Goal: Check status: Check status

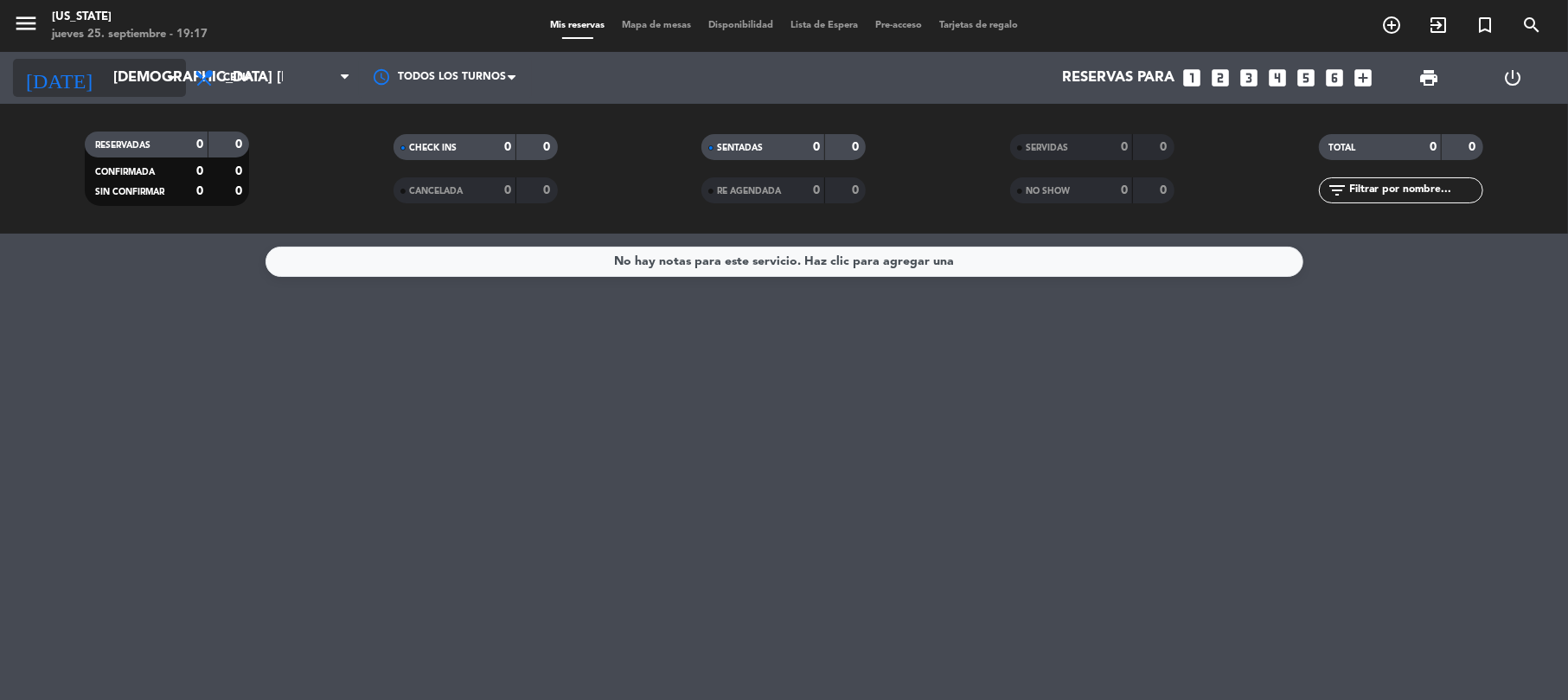
click at [132, 87] on input "[DEMOGRAPHIC_DATA] [DATE]" at bounding box center [197, 79] width 187 height 34
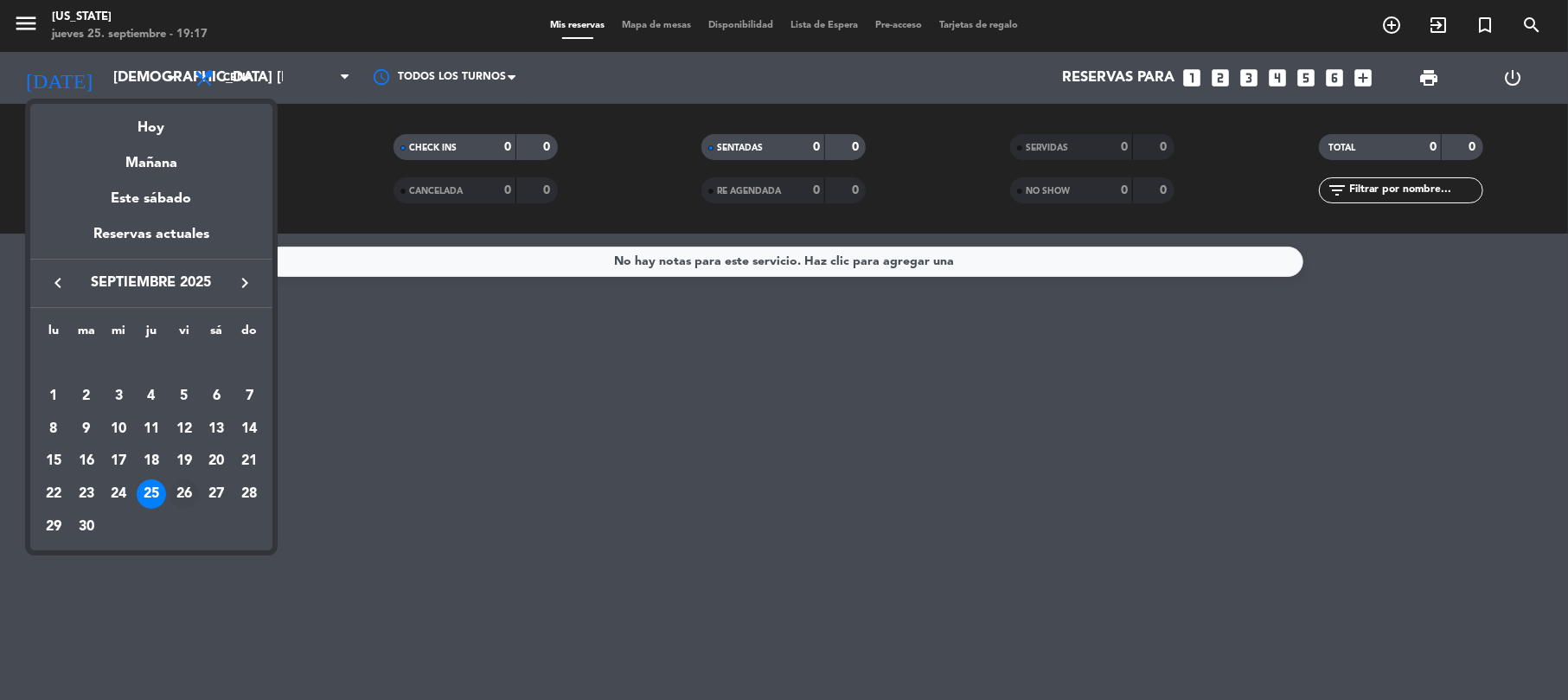
click at [190, 490] on div "26" at bounding box center [184, 494] width 29 height 29
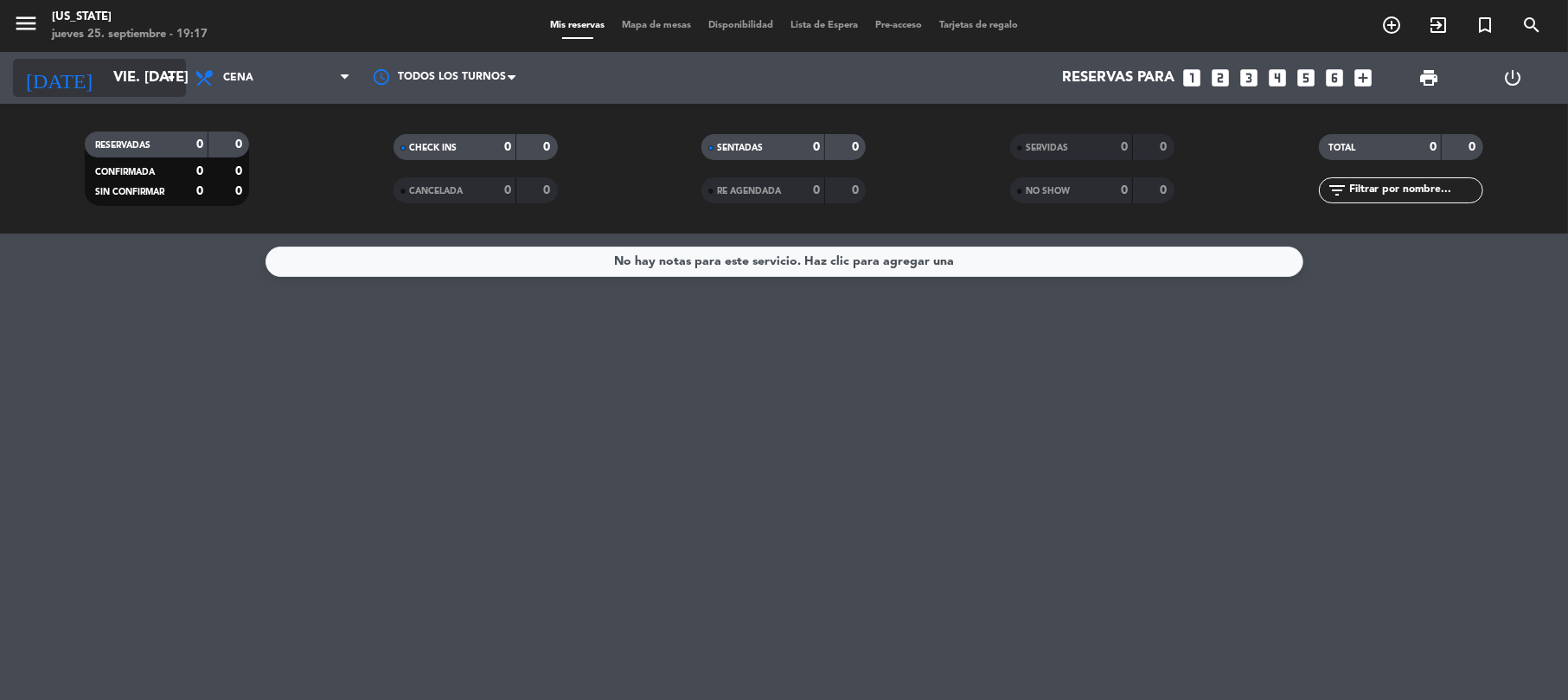
click at [130, 78] on input "vie. [DATE]" at bounding box center [197, 79] width 187 height 34
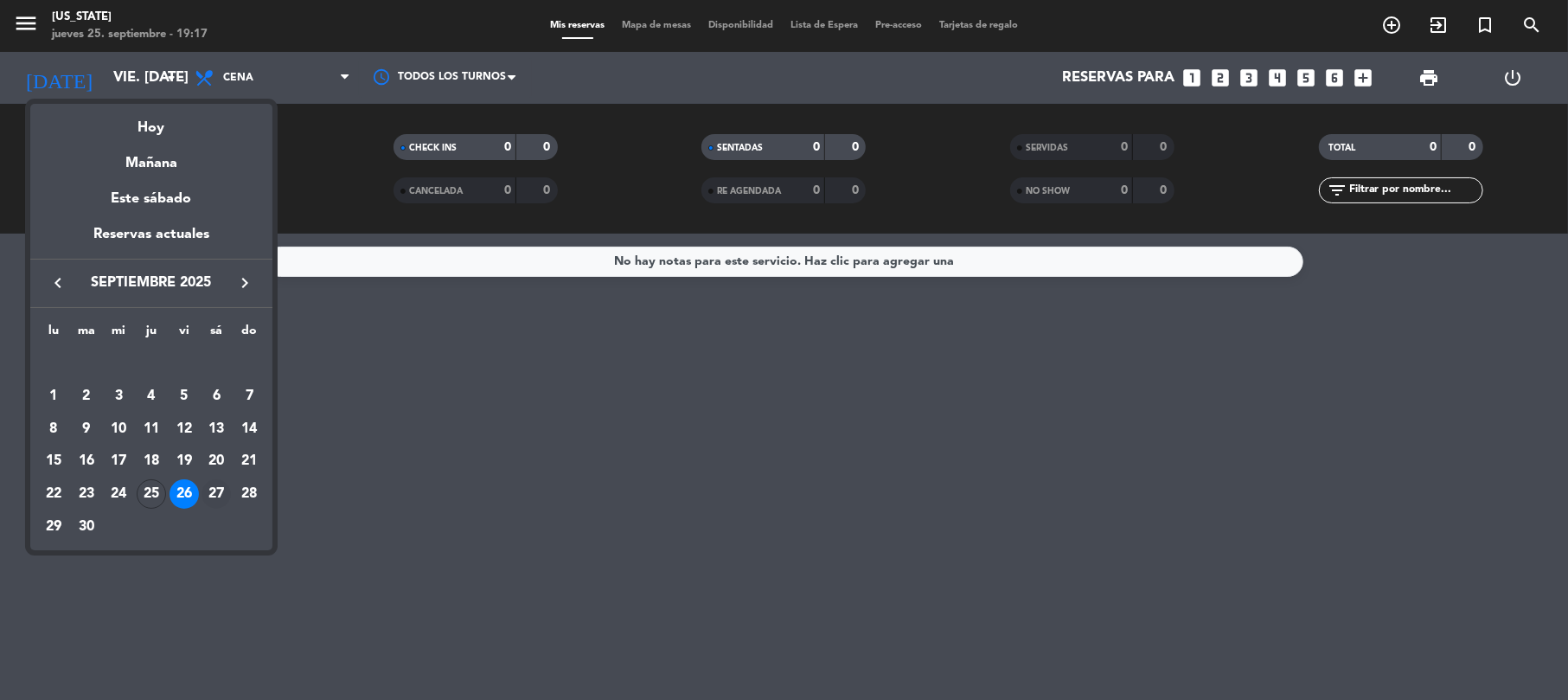
click at [221, 503] on div "27" at bounding box center [215, 494] width 29 height 29
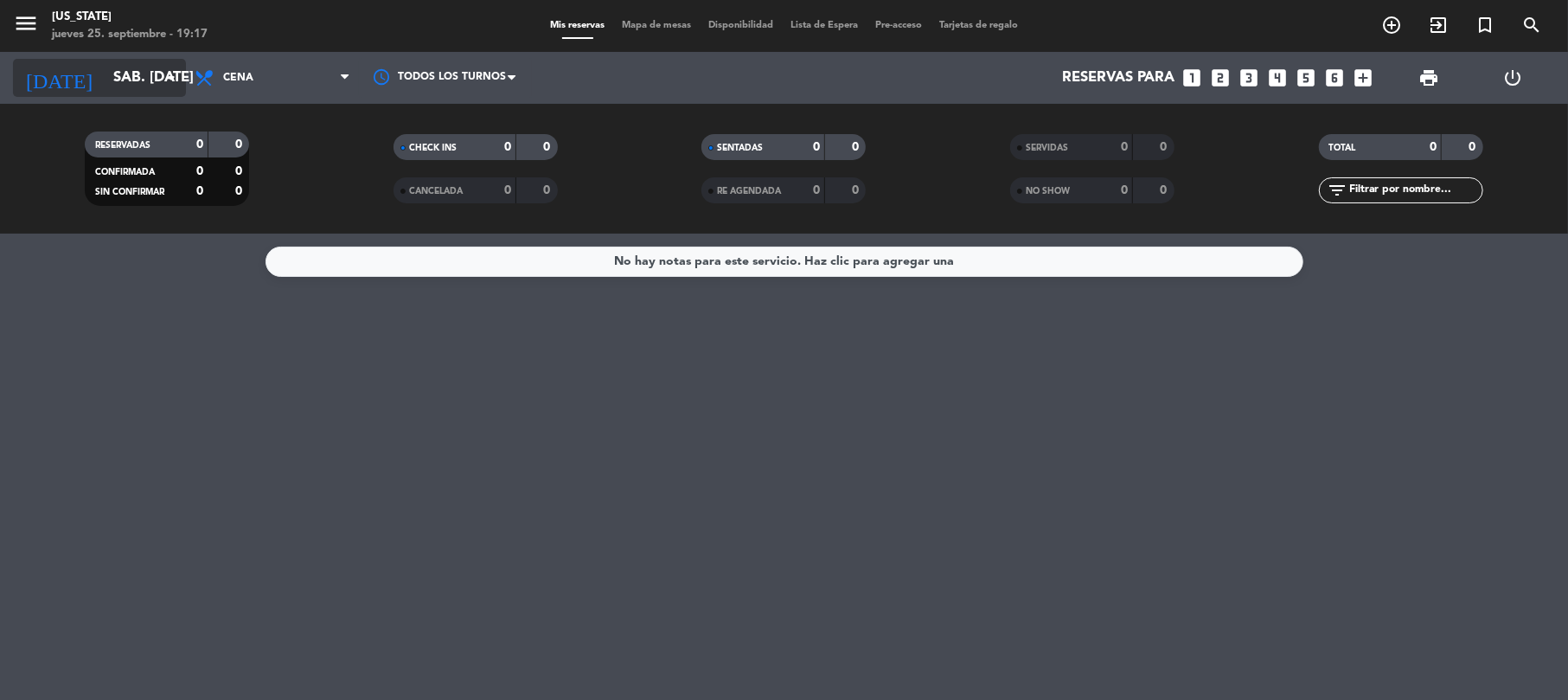
click at [173, 81] on icon "arrow_drop_down" at bounding box center [171, 78] width 21 height 21
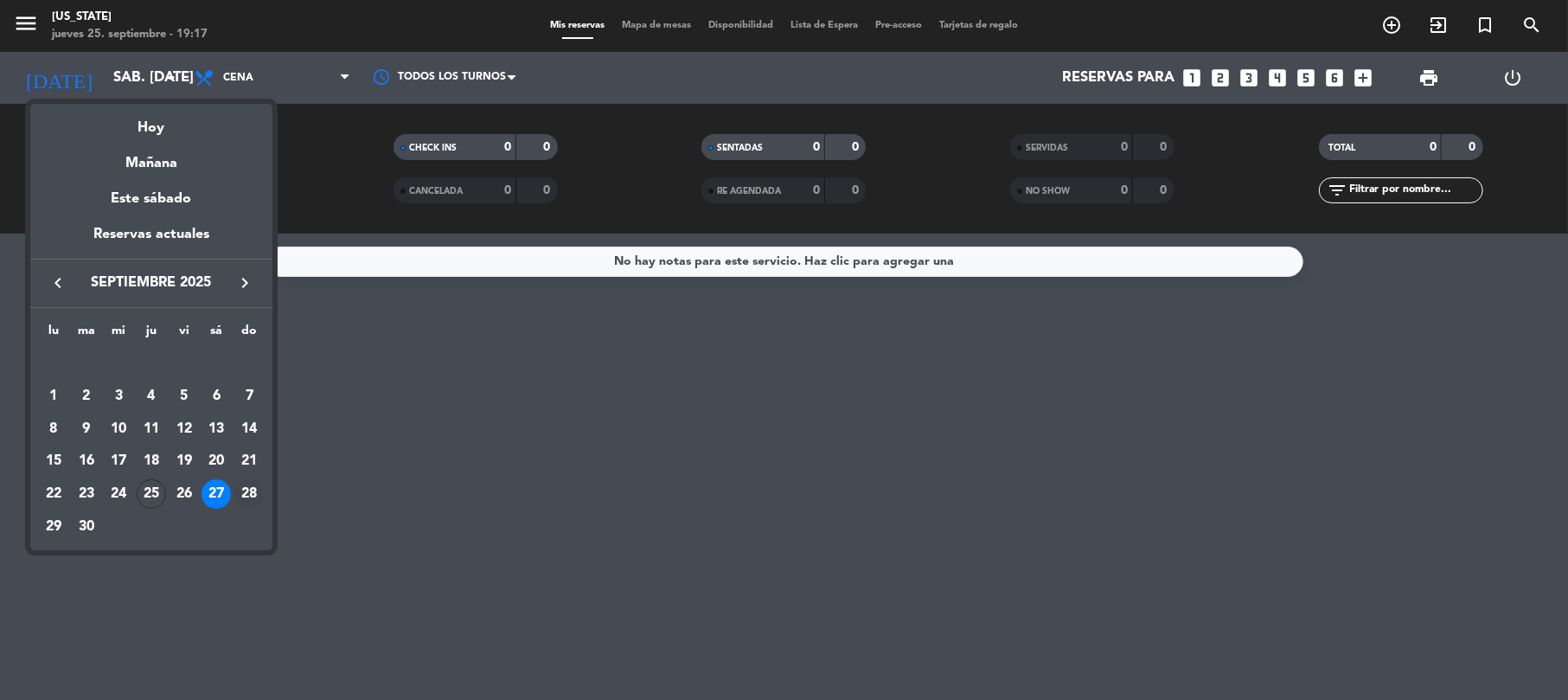
click at [246, 501] on div "28" at bounding box center [249, 494] width 29 height 29
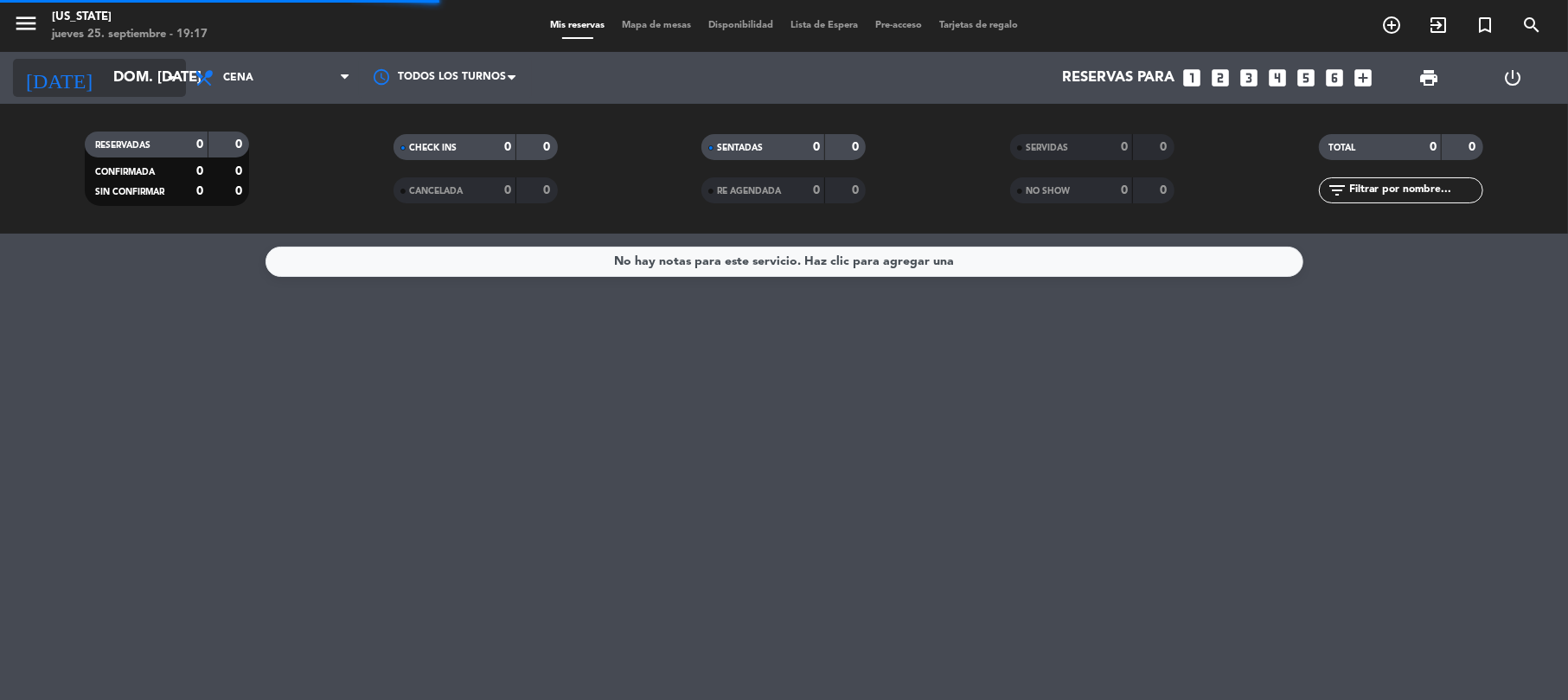
click at [124, 83] on input "dom. [DATE]" at bounding box center [197, 79] width 187 height 34
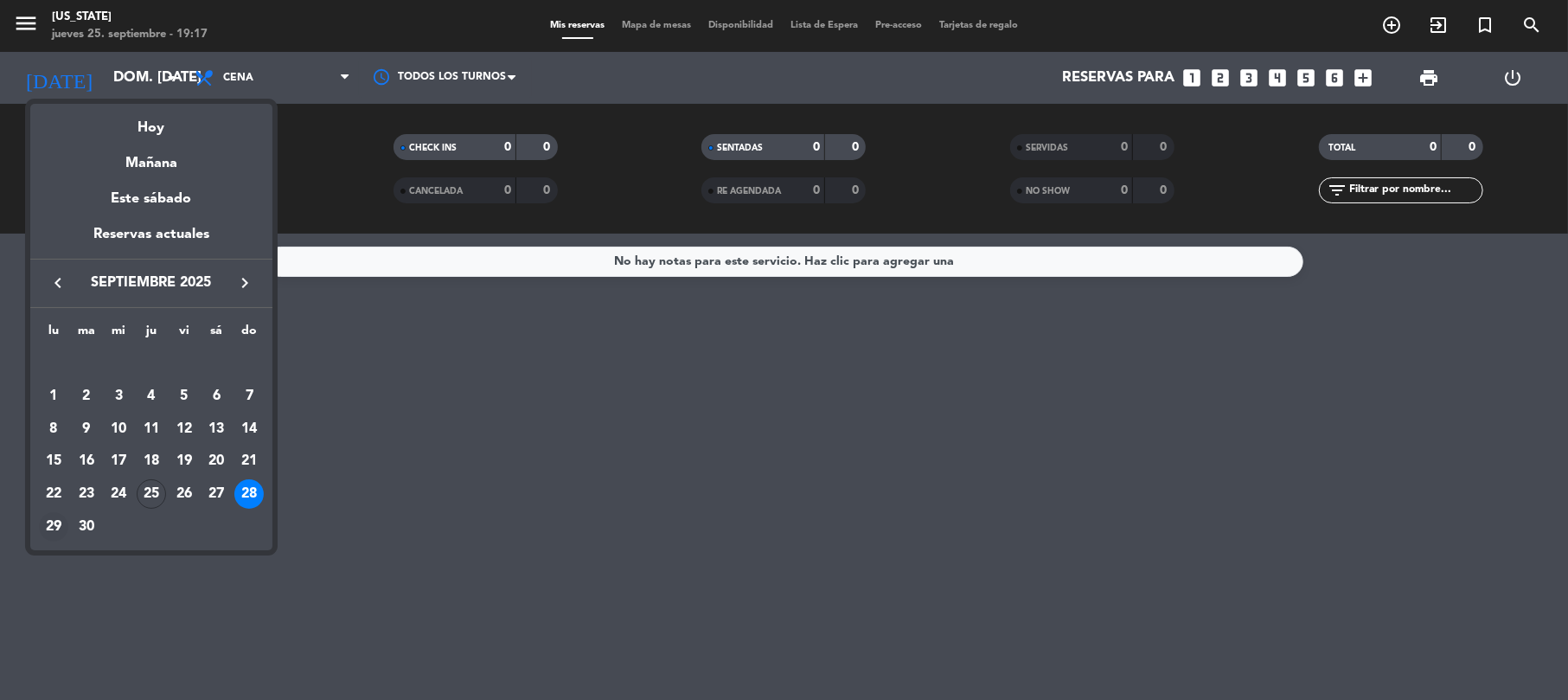
click at [59, 537] on div "29" at bounding box center [53, 526] width 29 height 29
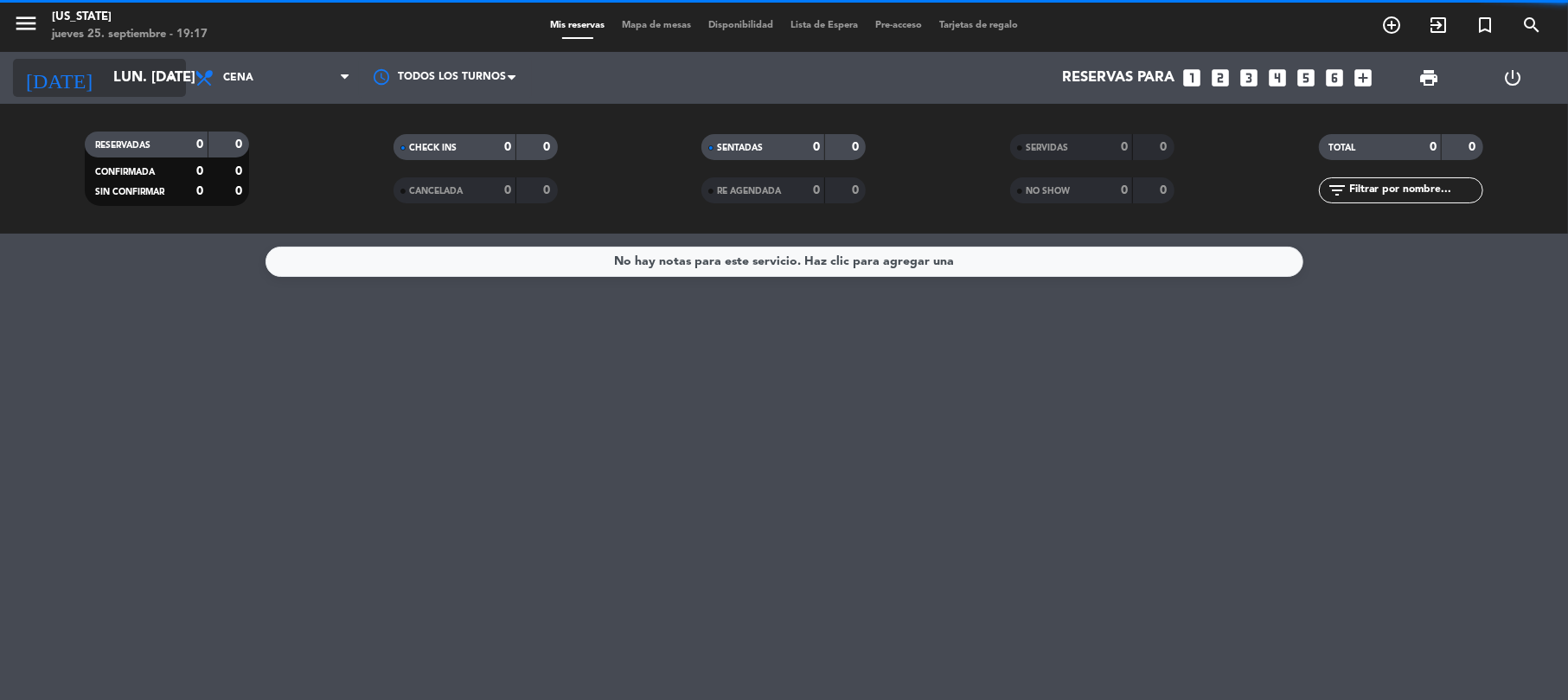
click at [104, 85] on input "lun. [DATE]" at bounding box center [197, 79] width 187 height 34
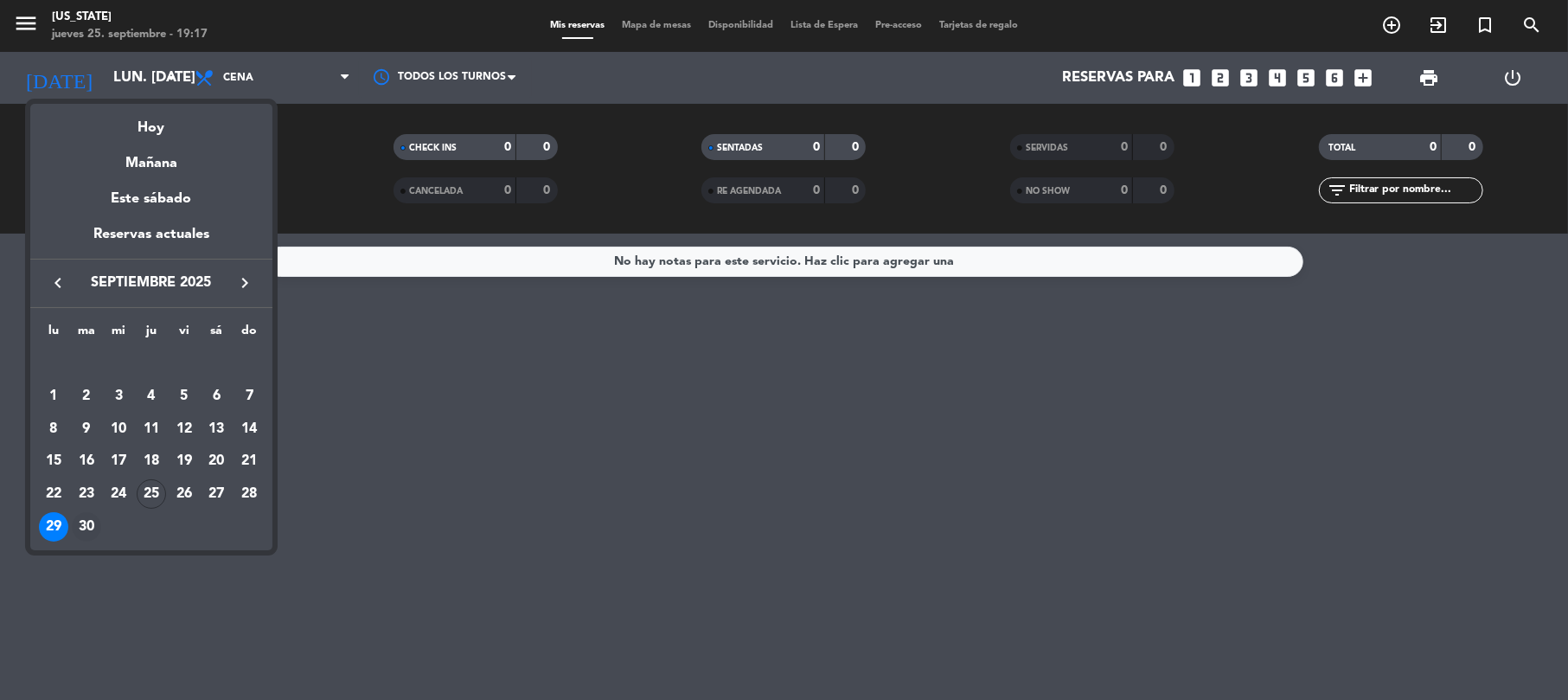
click at [84, 539] on div "30" at bounding box center [86, 526] width 29 height 29
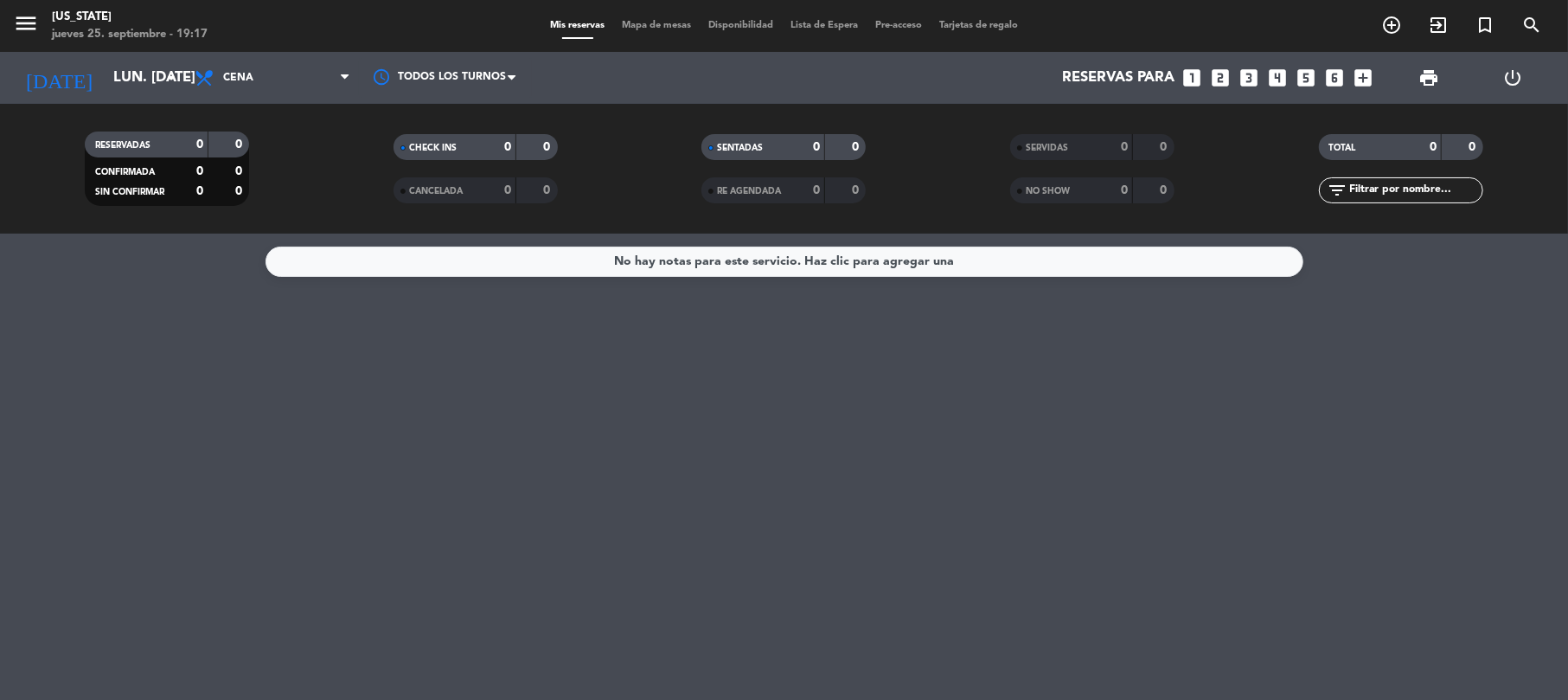
type input "[DATE] sep."
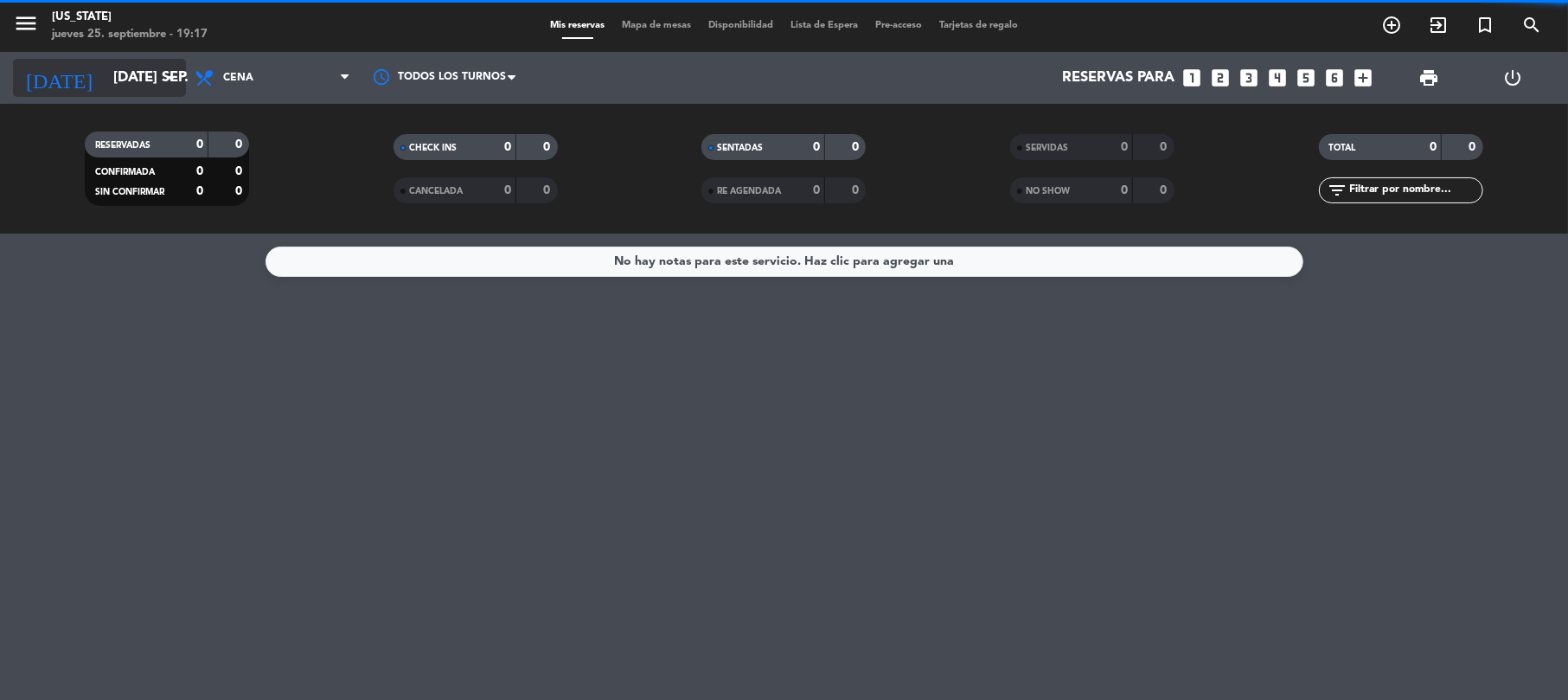
click at [159, 86] on input "[DATE] sep." at bounding box center [197, 79] width 187 height 34
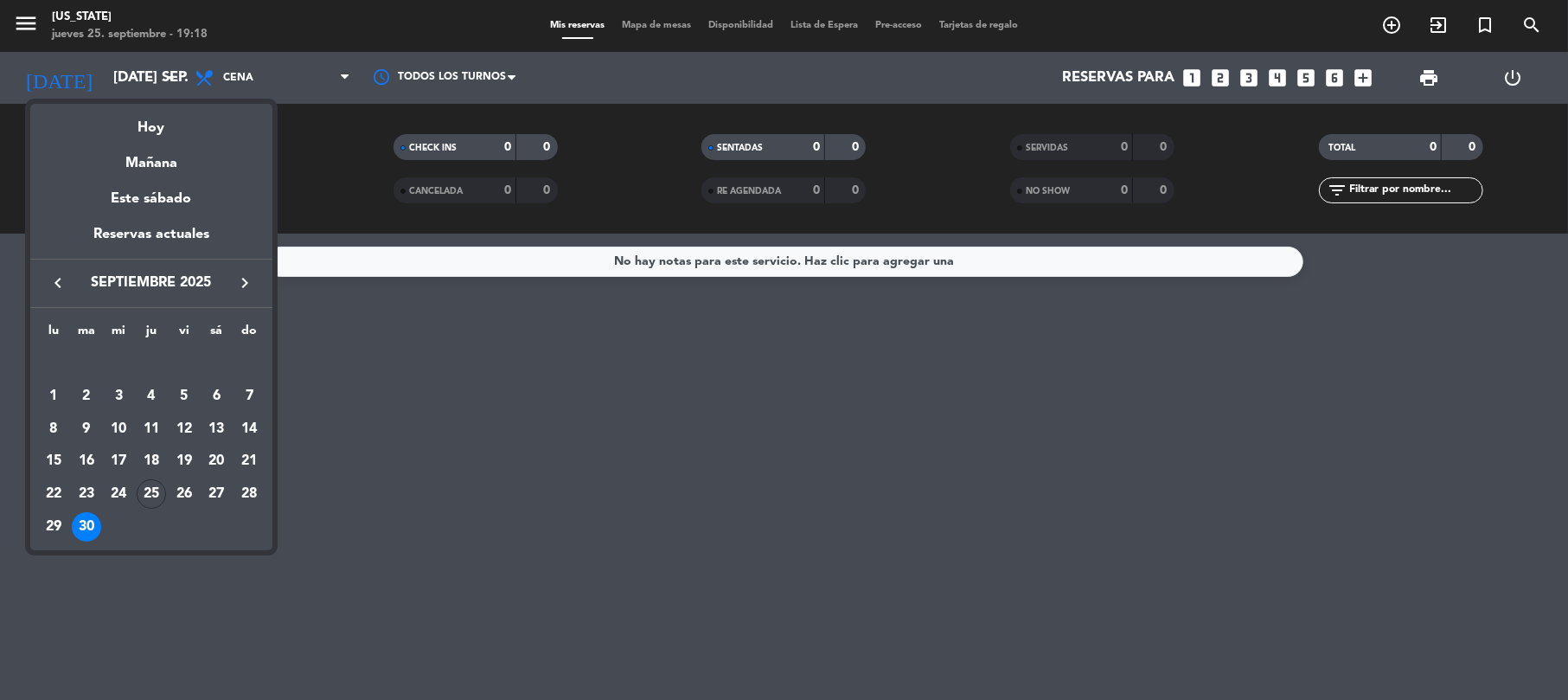
click at [762, 588] on div at bounding box center [784, 350] width 1568 height 700
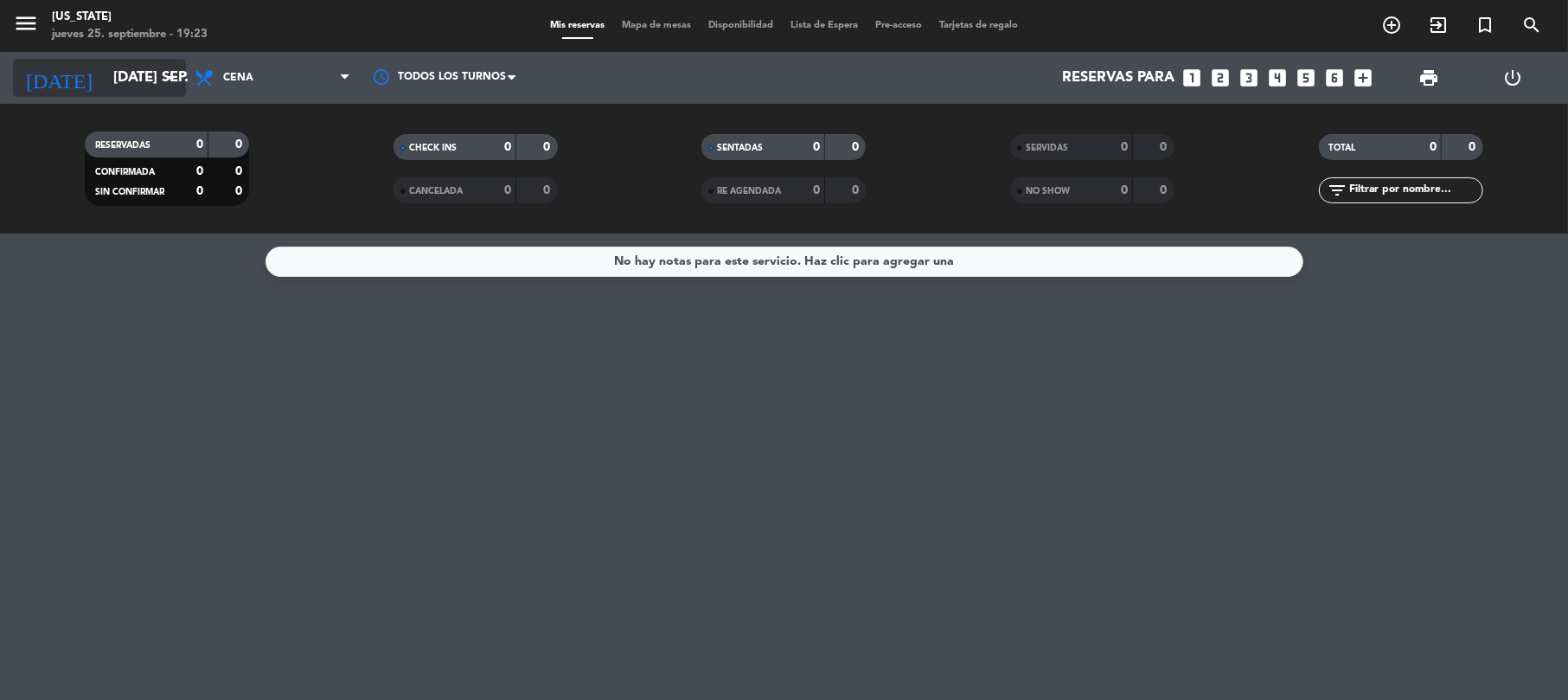
click at [158, 77] on input "[DATE] sep." at bounding box center [197, 79] width 187 height 34
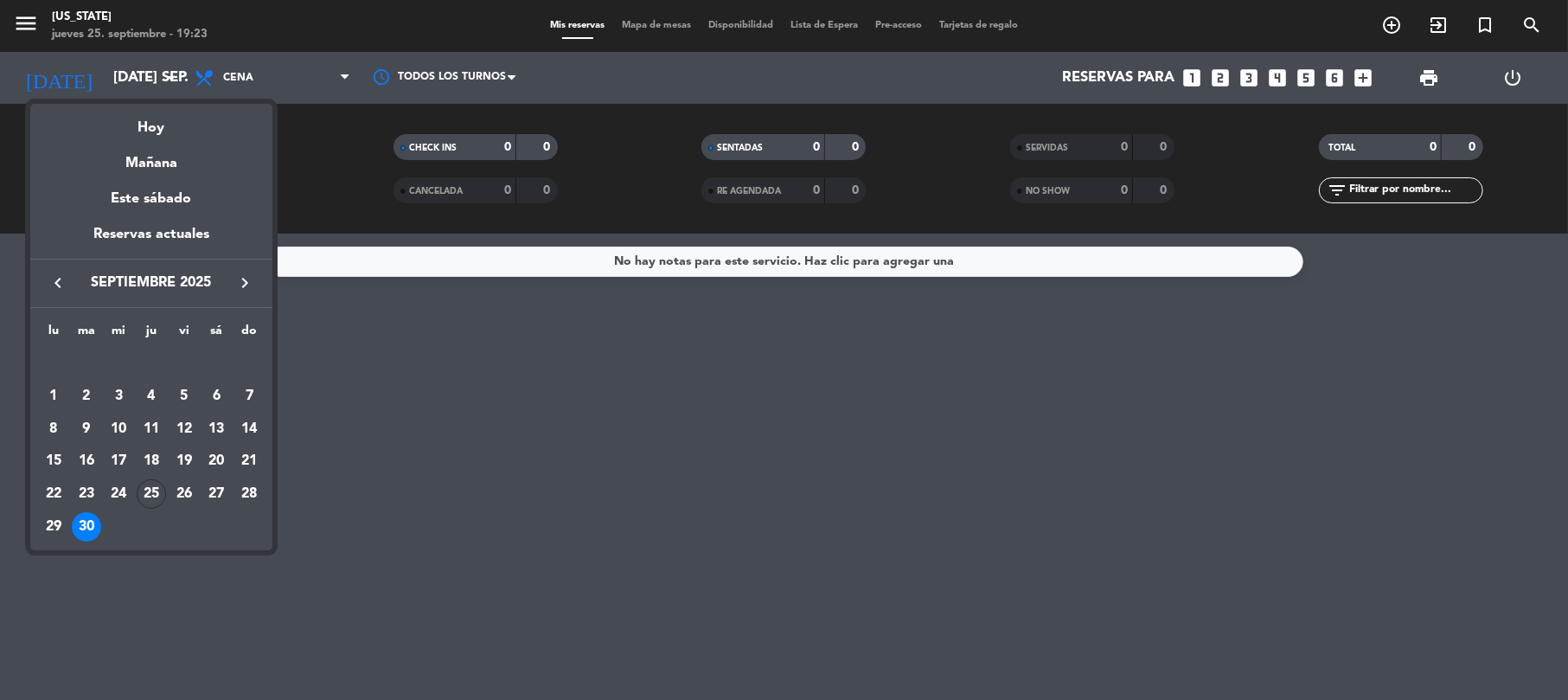
click at [586, 549] on div at bounding box center [784, 350] width 1568 height 700
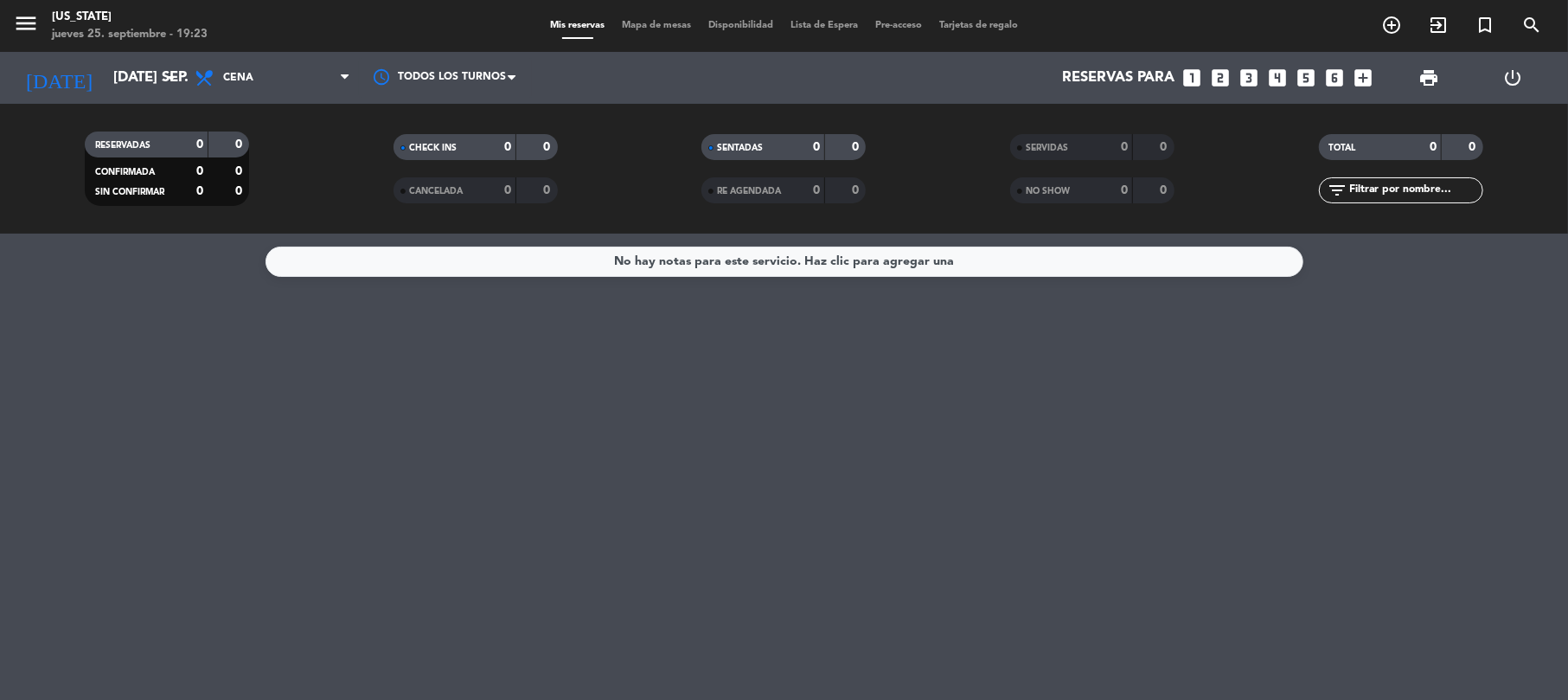
click at [1012, 479] on div "No hay notas para este servicio. Haz clic para agregar una" at bounding box center [784, 466] width 1568 height 466
